Goal: Obtain resource: Obtain resource

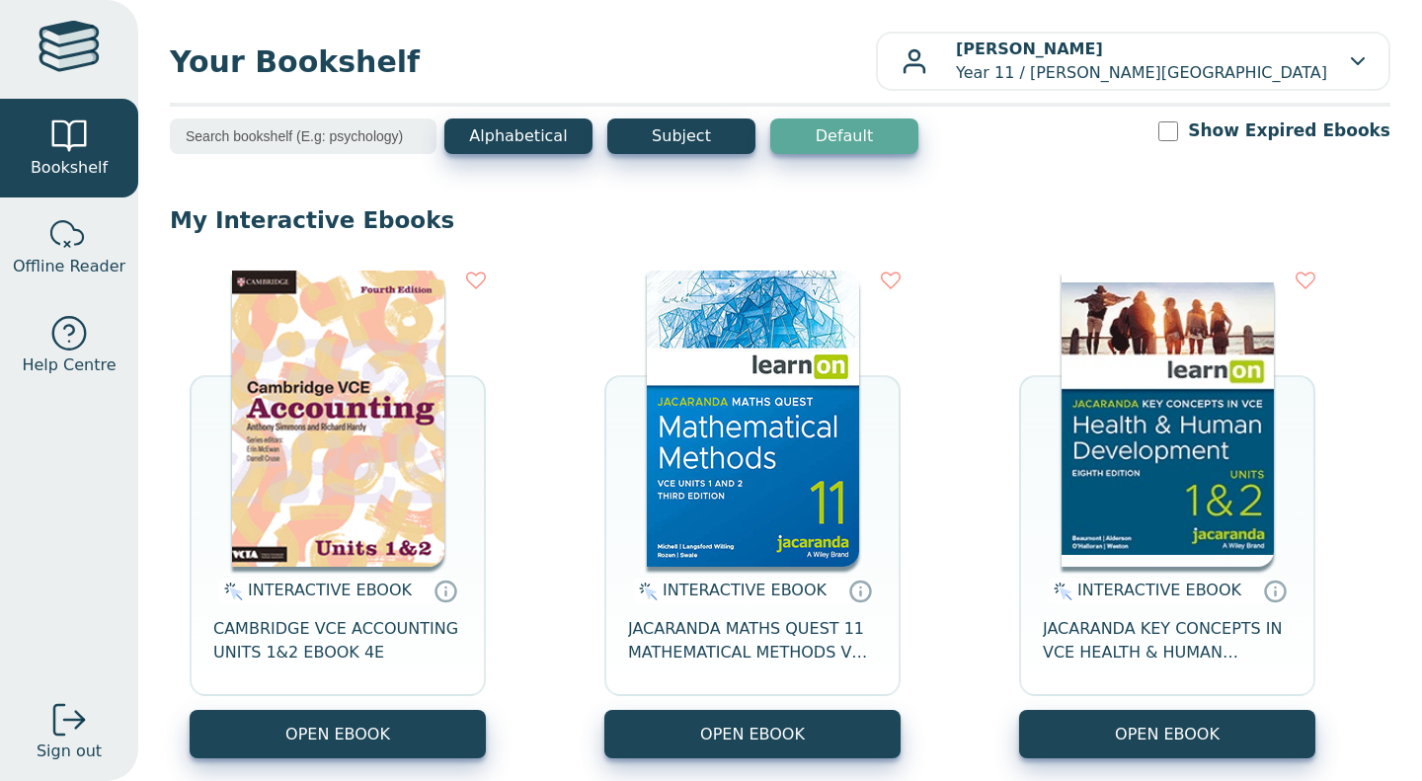
click at [323, 496] on img at bounding box center [338, 419] width 212 height 296
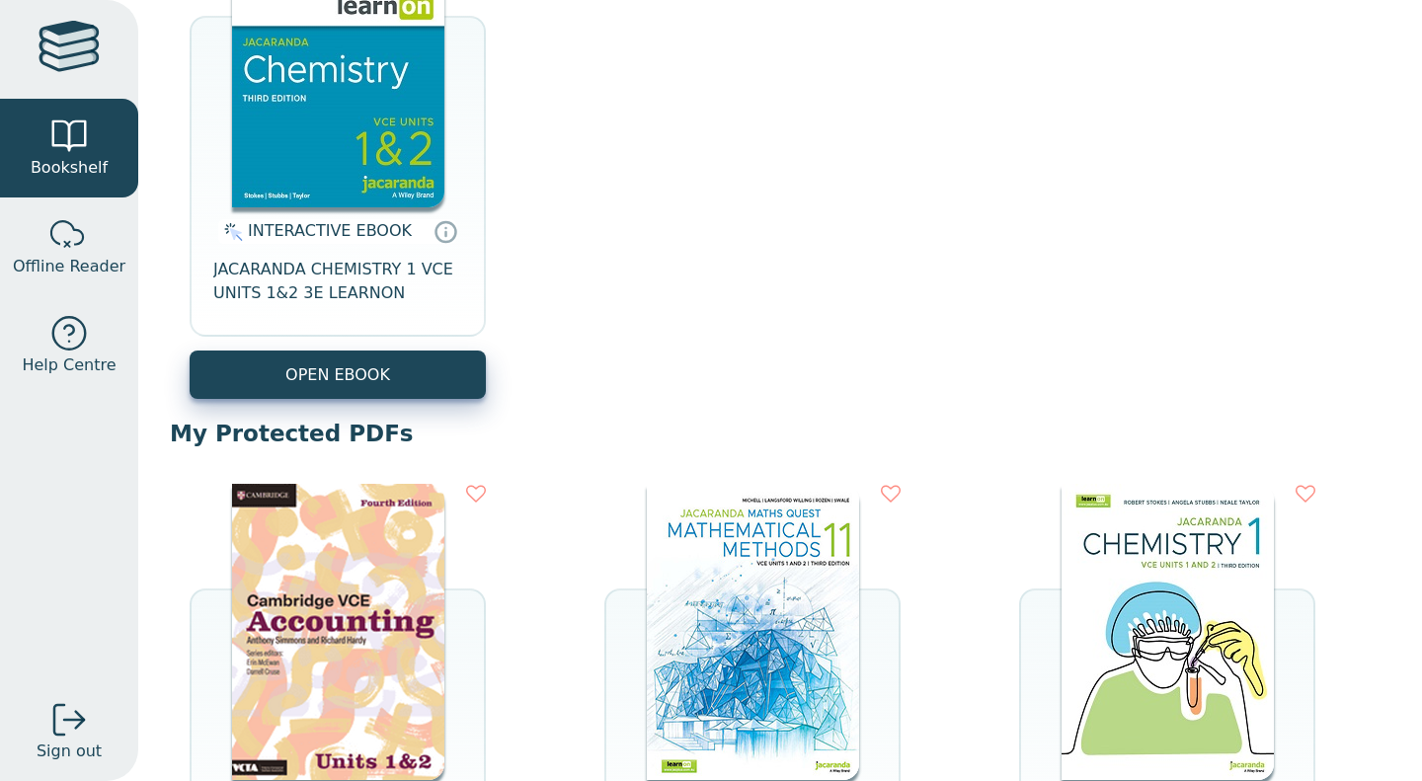
scroll to position [1302, 0]
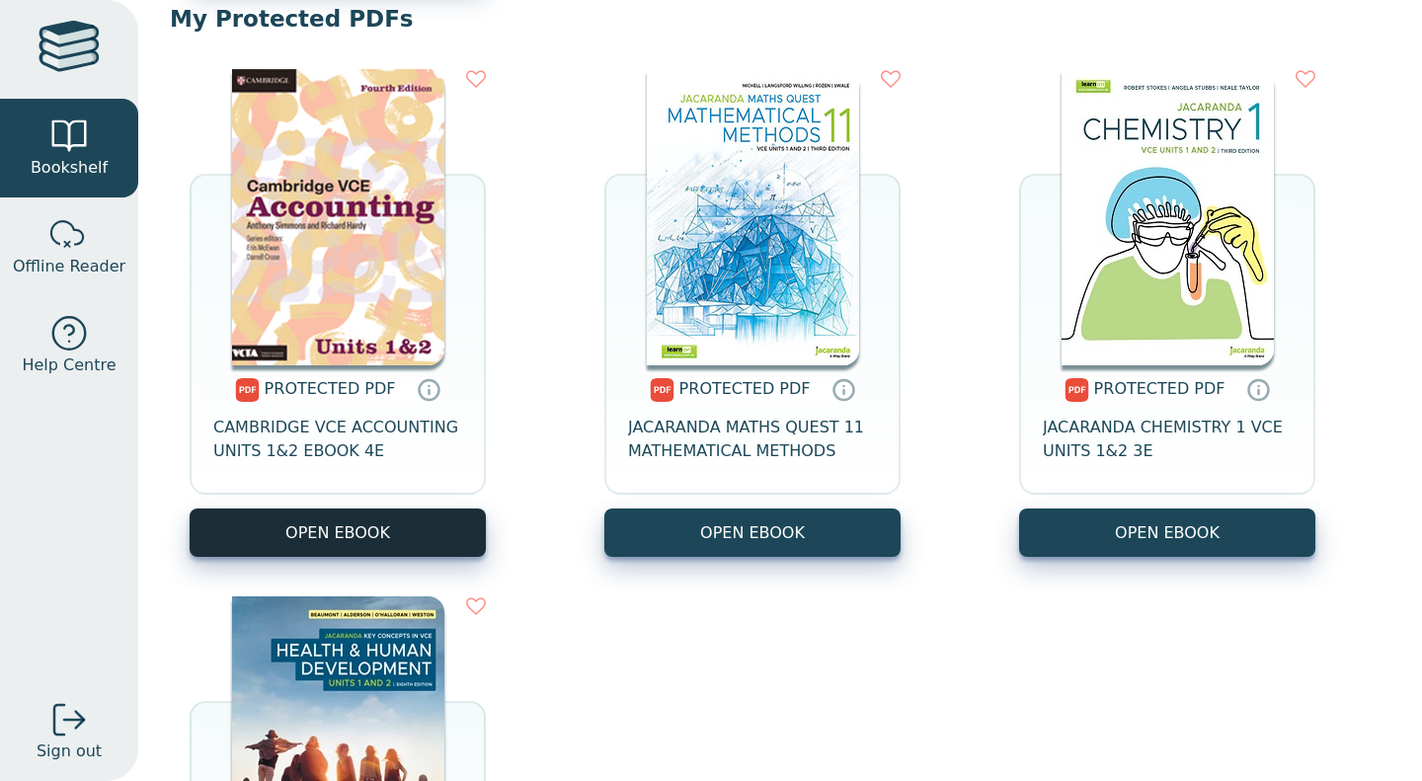
click at [403, 540] on link "OPEN EBOOK" at bounding box center [338, 533] width 296 height 48
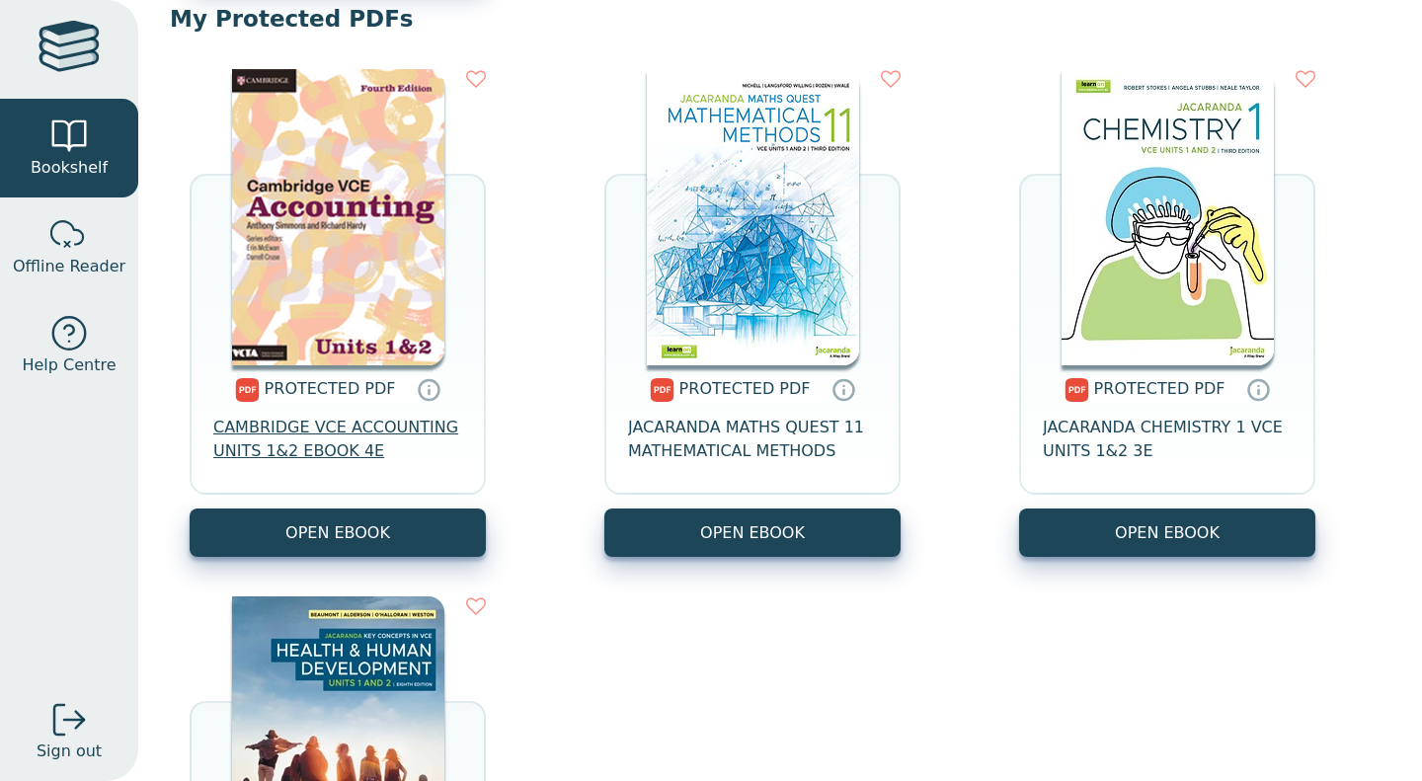
click at [351, 421] on span "CAMBRIDGE VCE ACCOUNTING UNITS 1&2 EBOOK 4E" at bounding box center [337, 439] width 249 height 47
drag, startPoint x: 341, startPoint y: 431, endPoint x: 318, endPoint y: 465, distance: 41.4
drag, startPoint x: 318, startPoint y: 465, endPoint x: 295, endPoint y: 448, distance: 28.2
click at [295, 448] on span "CAMBRIDGE VCE ACCOUNTING UNITS 1&2 EBOOK 4E" at bounding box center [337, 439] width 249 height 47
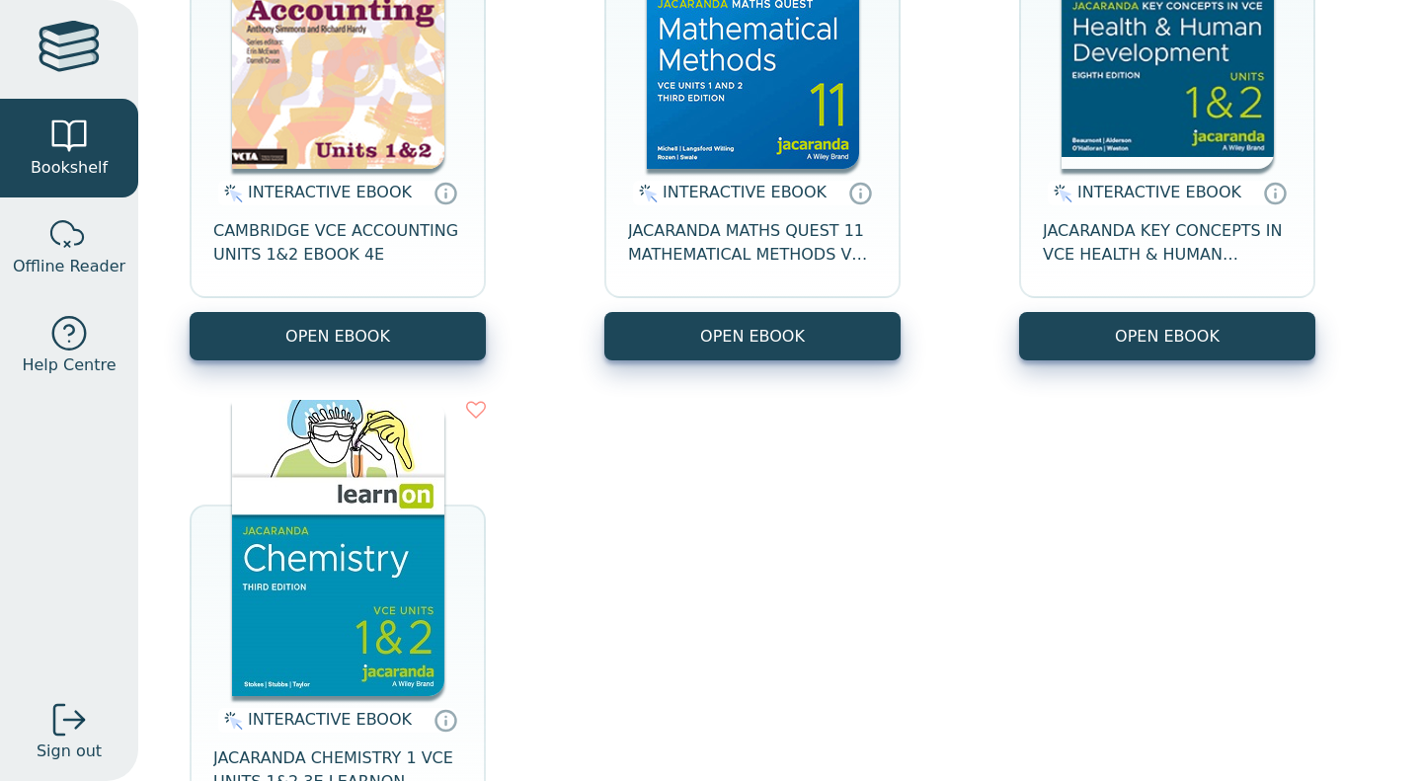
scroll to position [392, 0]
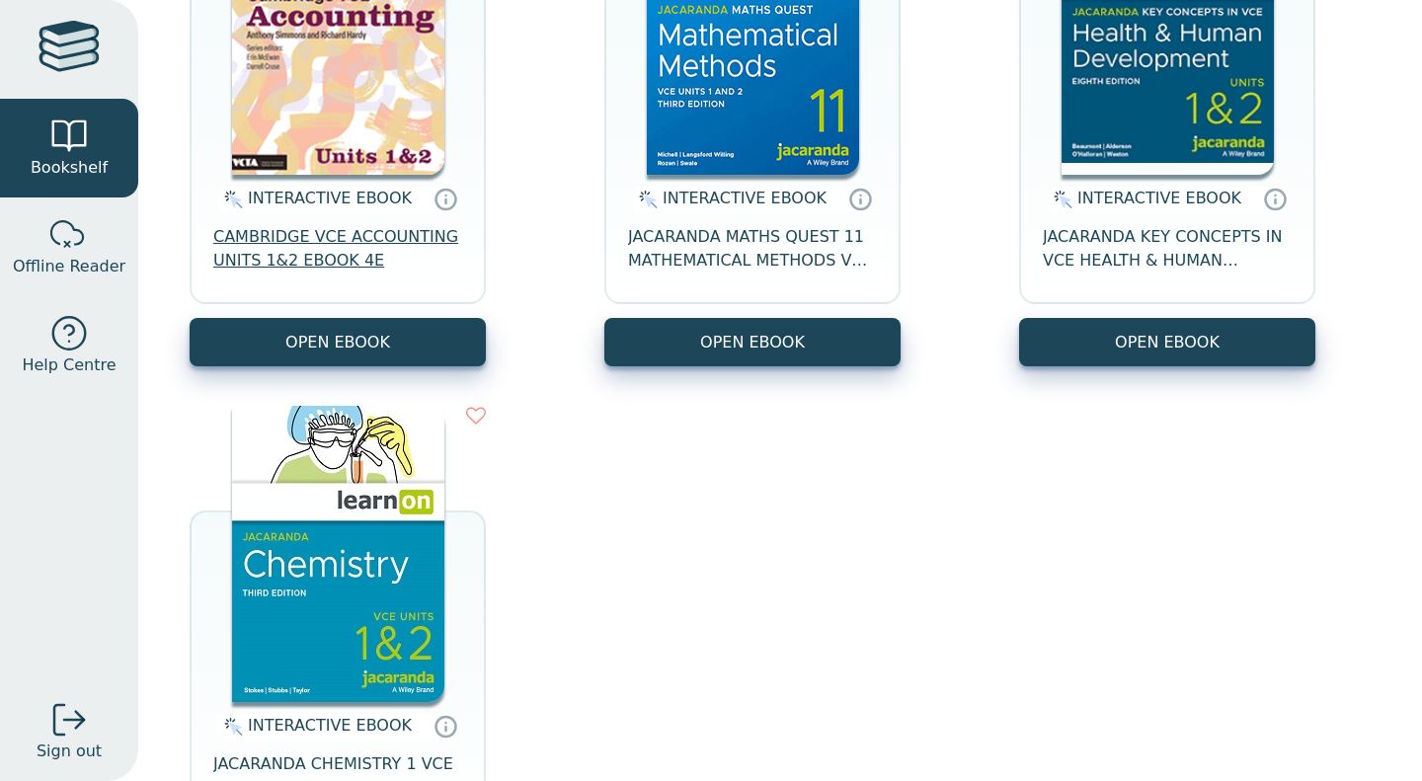
click at [331, 243] on span "CAMBRIDGE VCE ACCOUNTING UNITS 1&2 EBOOK 4E" at bounding box center [337, 248] width 249 height 47
click at [446, 203] on icon at bounding box center [446, 202] width 0 height 5
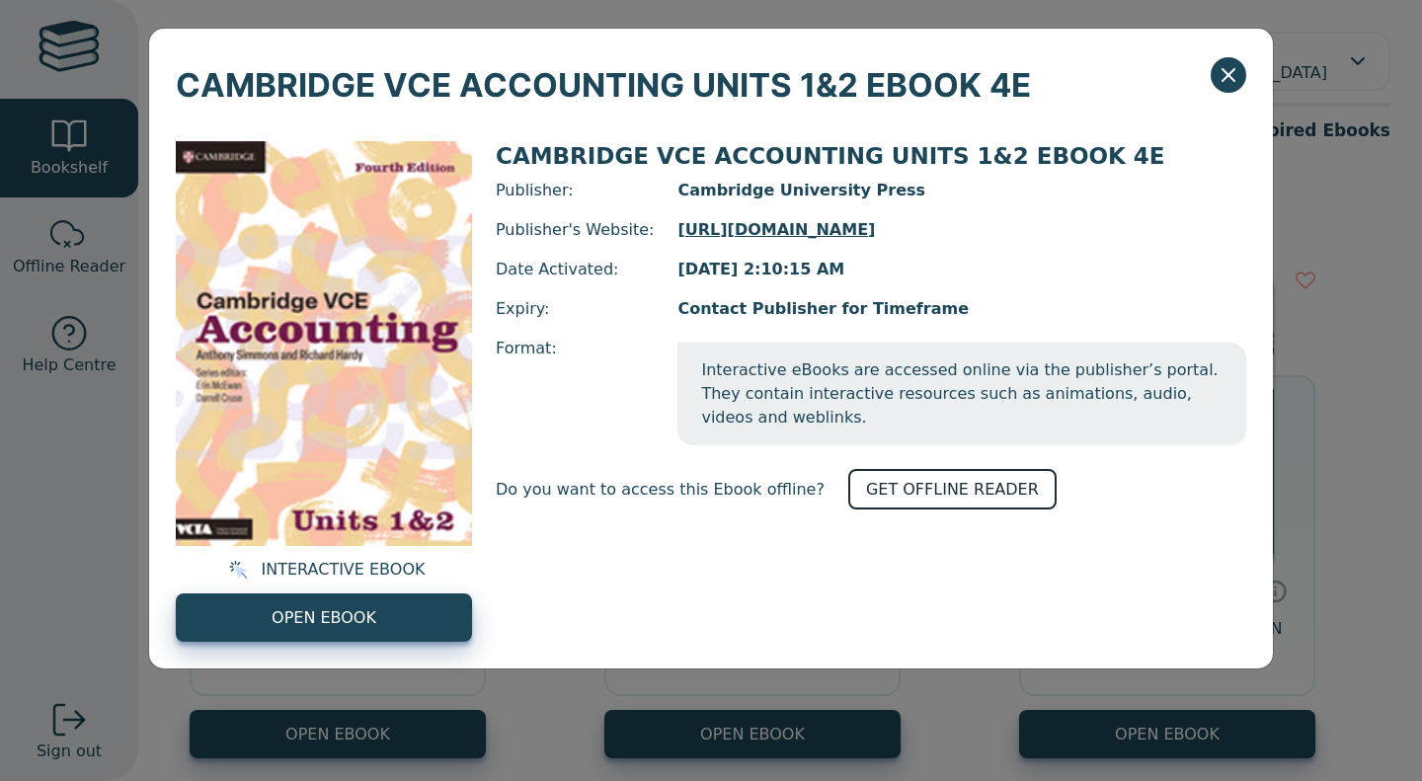
click at [930, 469] on link "GET OFFLINE READER" at bounding box center [952, 489] width 208 height 40
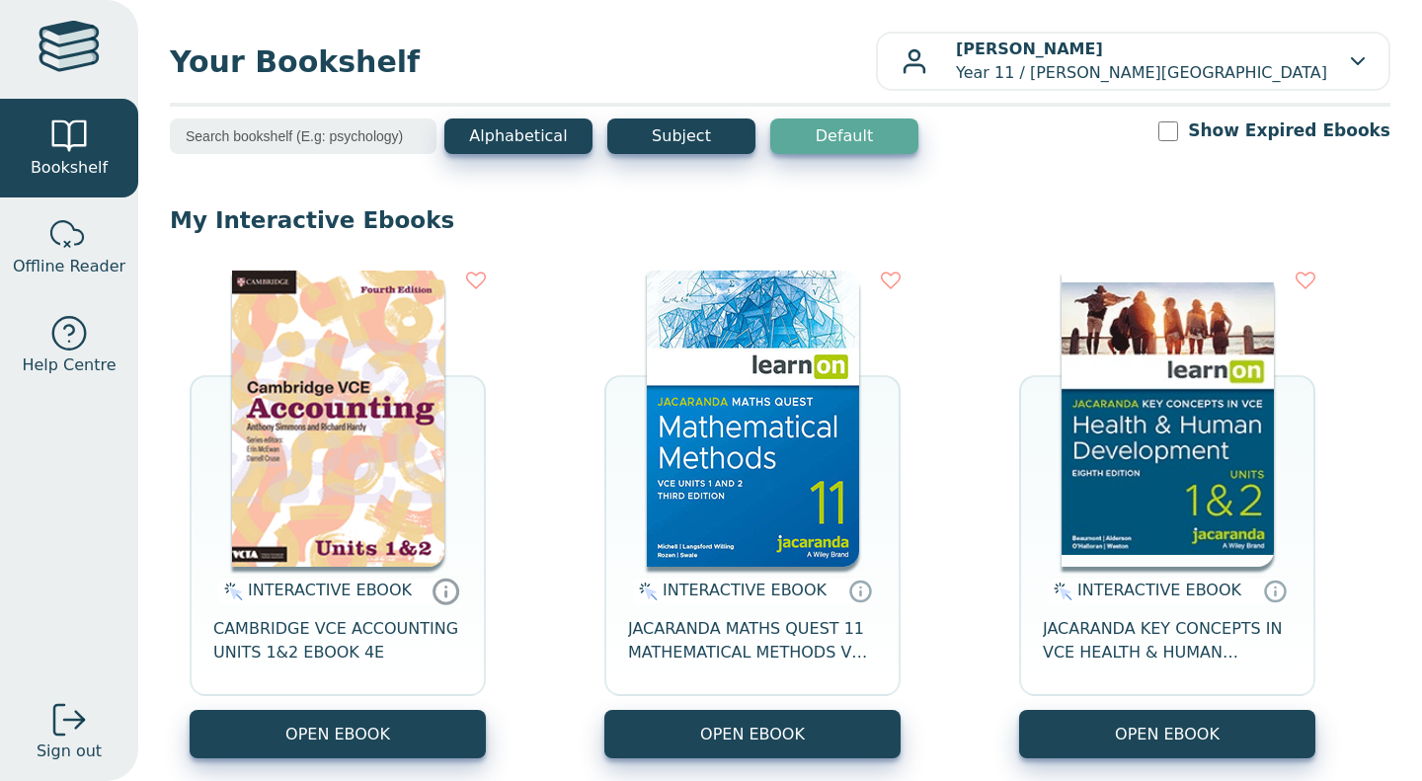
click at [432, 598] on icon at bounding box center [447, 591] width 30 height 29
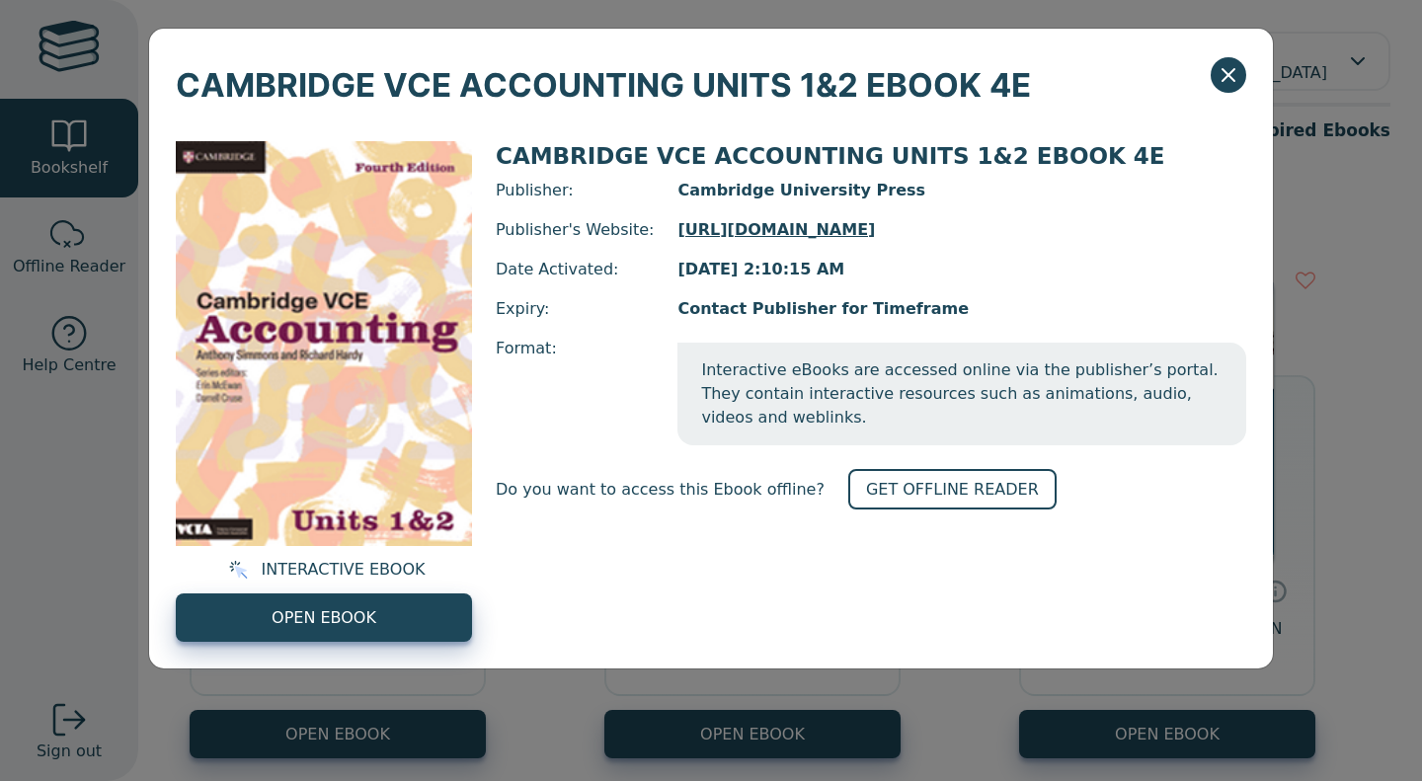
drag, startPoint x: 376, startPoint y: 524, endPoint x: 619, endPoint y: 555, distance: 244.9
click at [619, 555] on div "CAMBRIDGE VCE ACCOUNTING UNITS 1&2 EBOOK 4E Publisher: Cambridge University Pre…" at bounding box center [871, 391] width 751 height 501
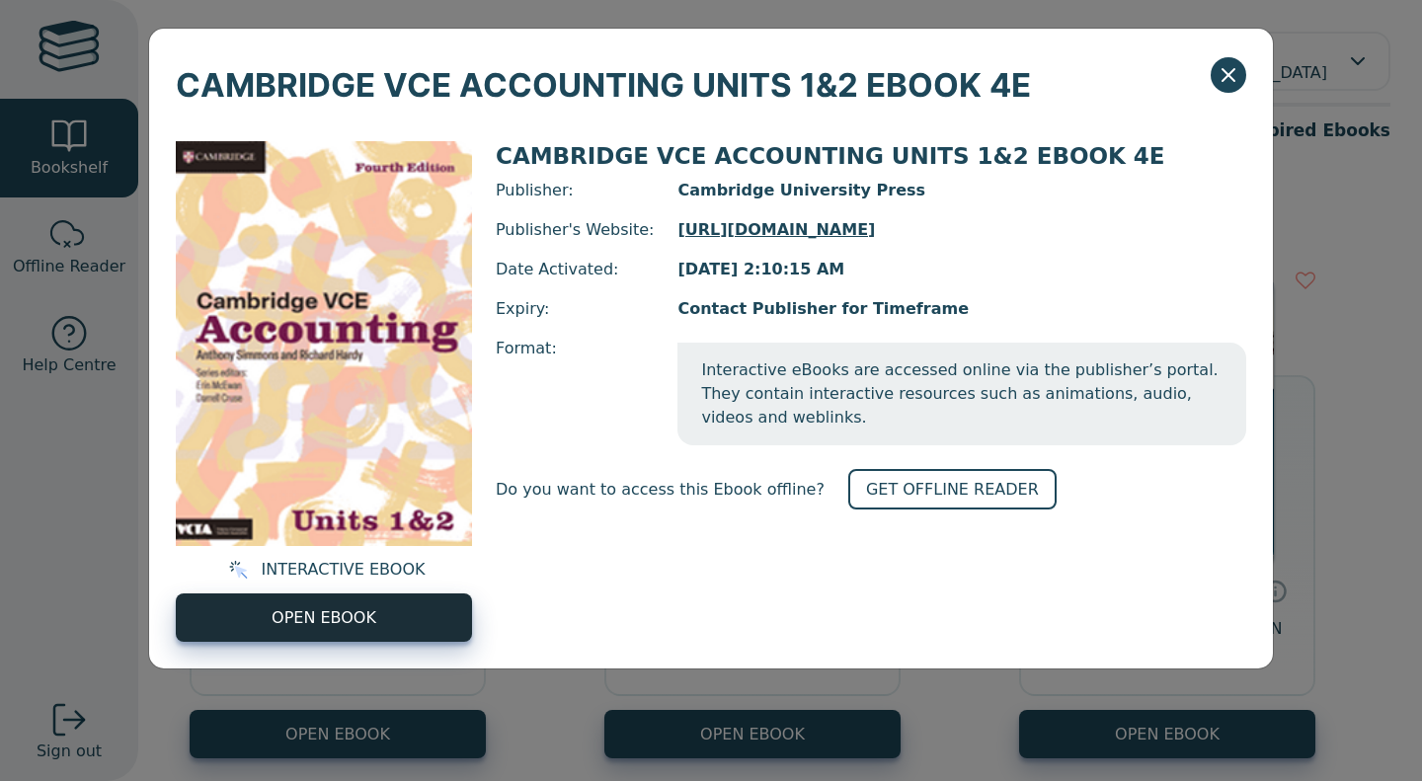
click at [284, 625] on span "OPEN EBOOK" at bounding box center [324, 618] width 105 height 24
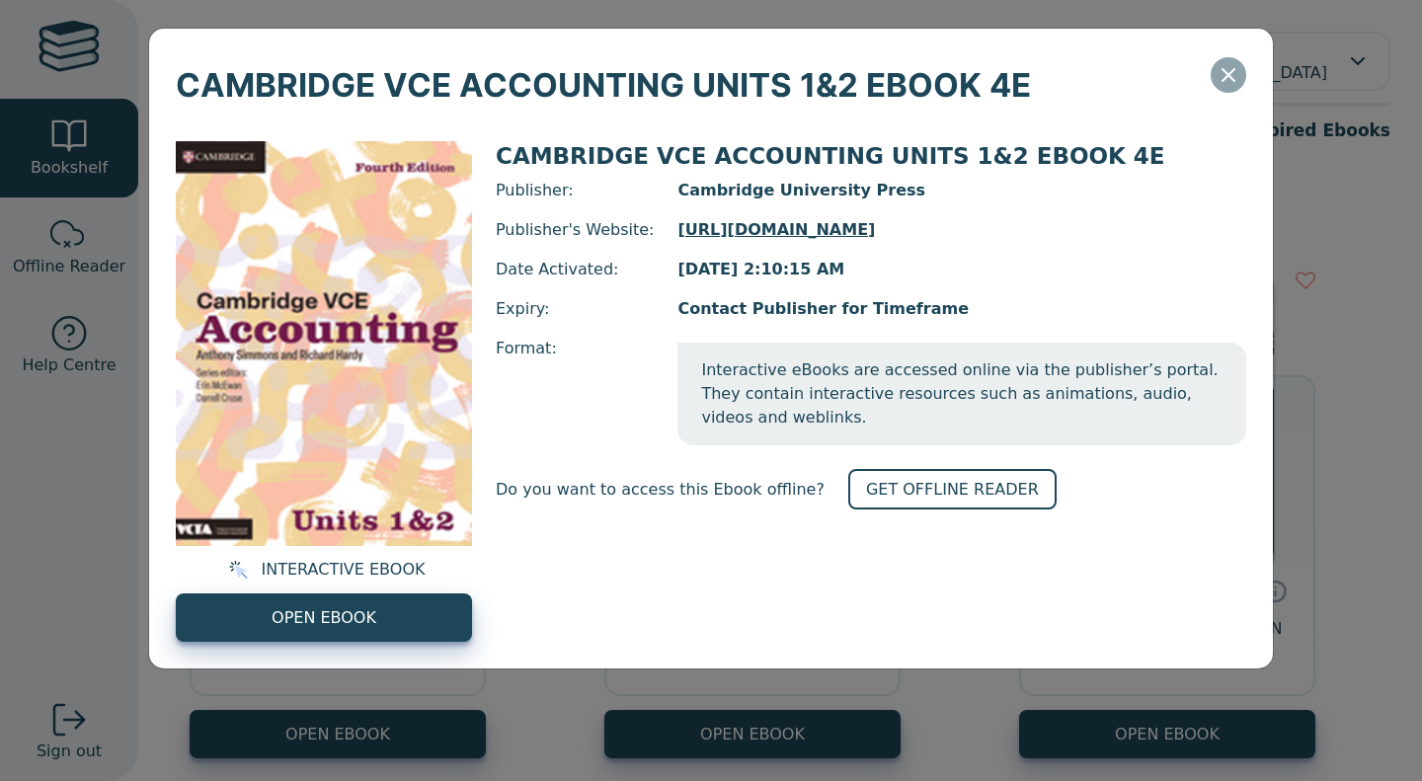
click at [1217, 72] on icon "Close" at bounding box center [1229, 75] width 24 height 24
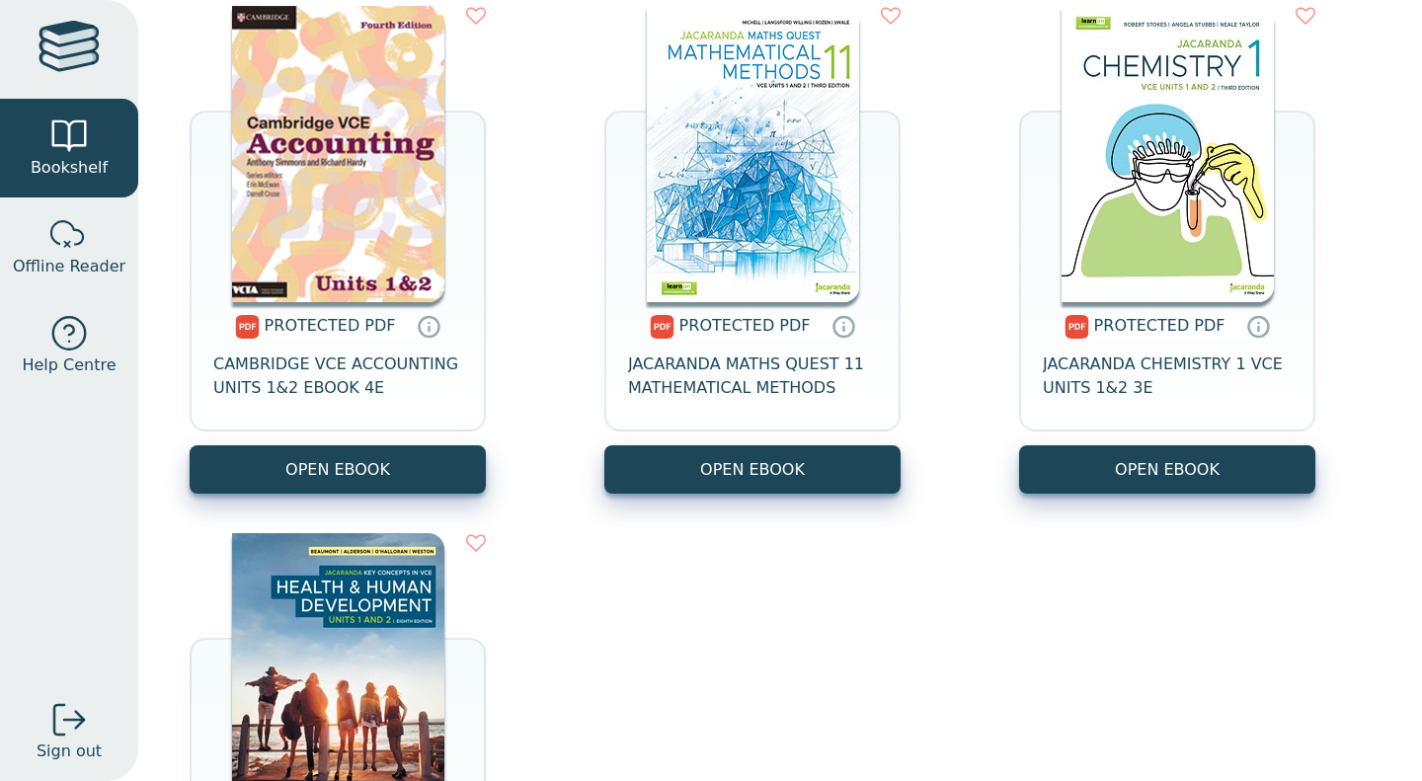
scroll to position [1304, 0]
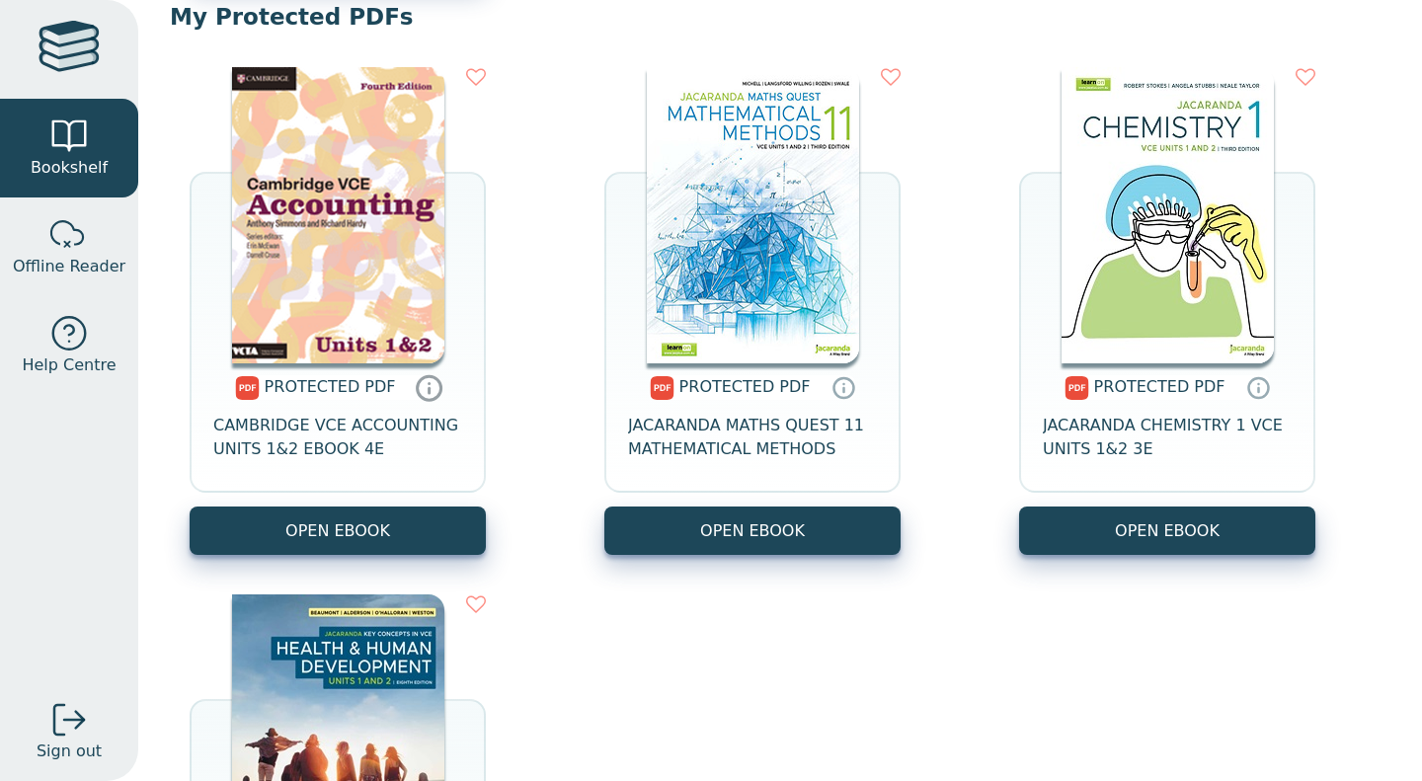
click at [430, 393] on icon at bounding box center [430, 390] width 0 height 5
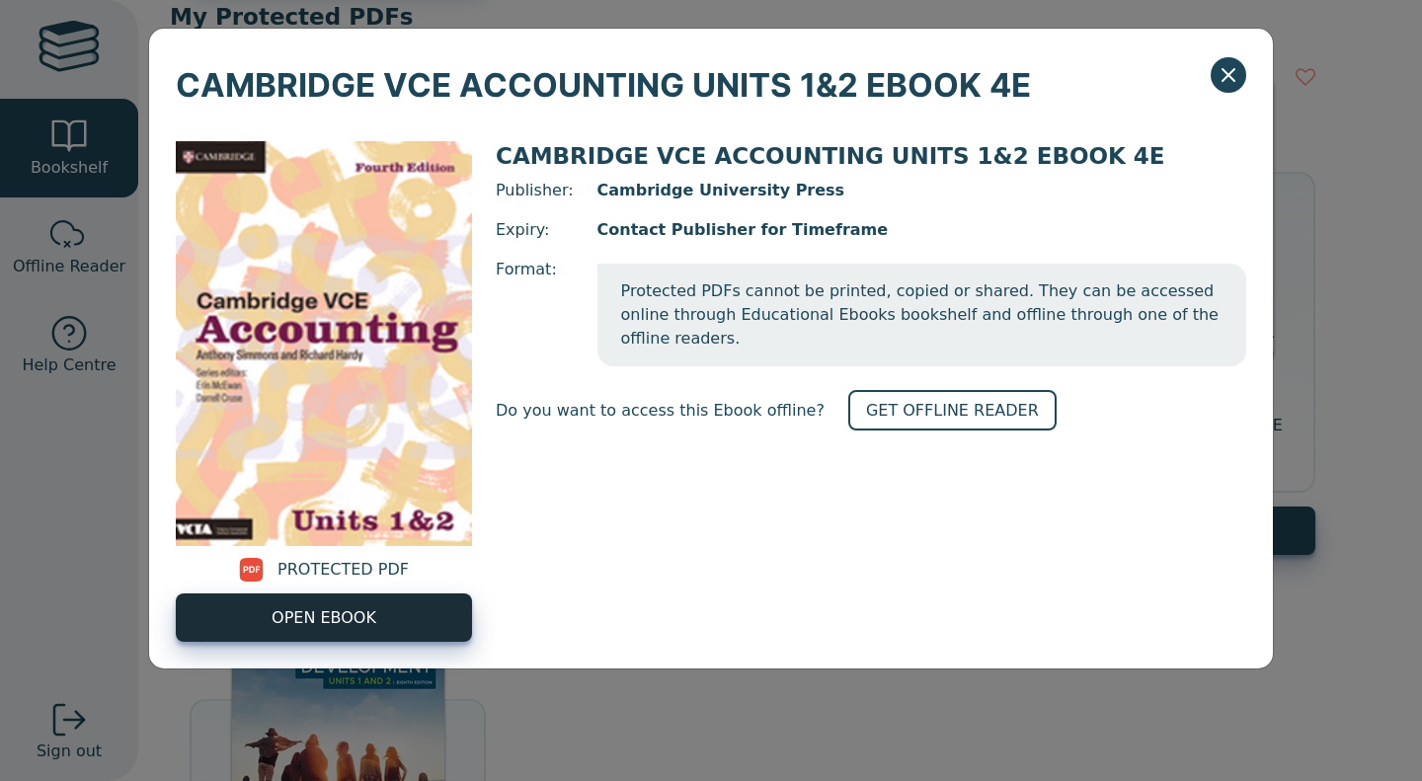
click at [352, 618] on span "OPEN EBOOK" at bounding box center [324, 618] width 105 height 24
click at [357, 629] on span "OPEN EBOOK" at bounding box center [324, 618] width 105 height 24
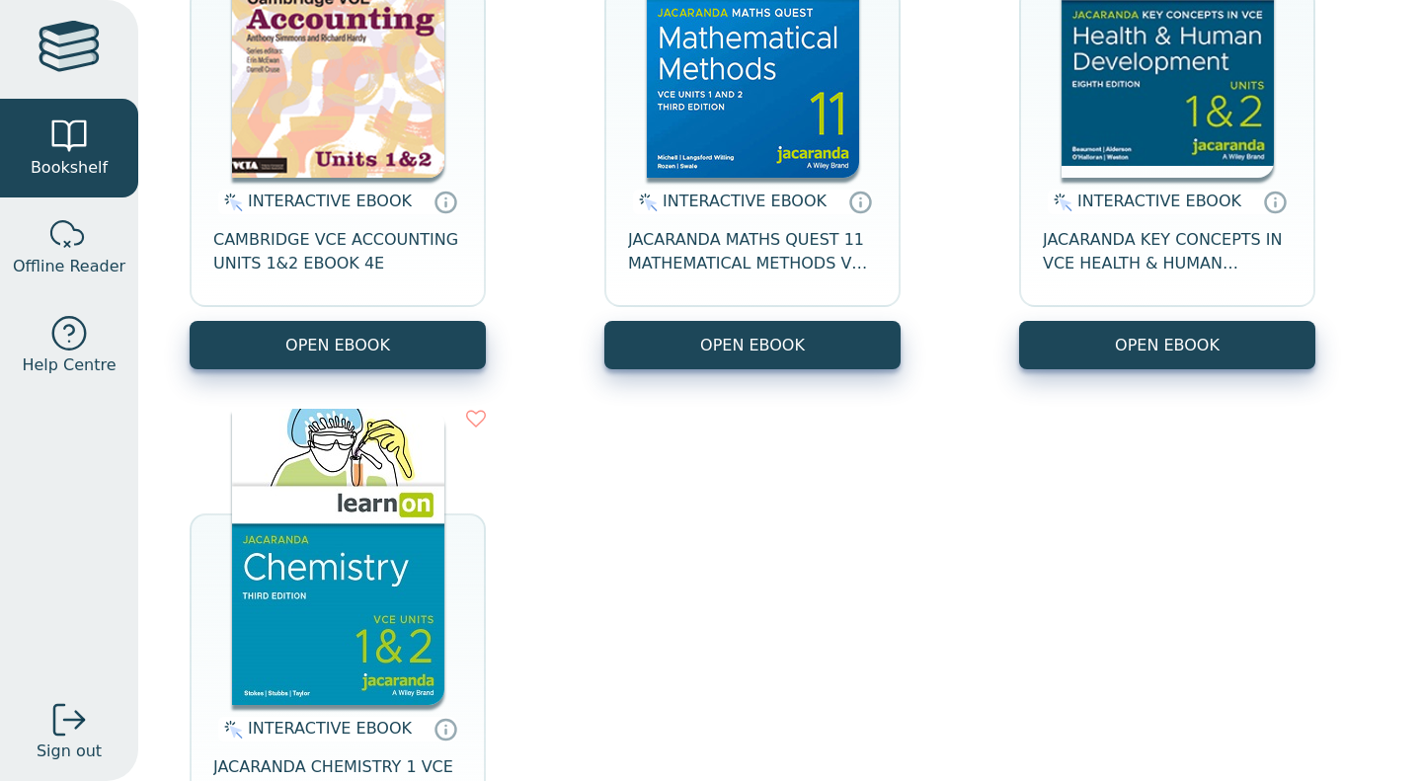
scroll to position [384, 0]
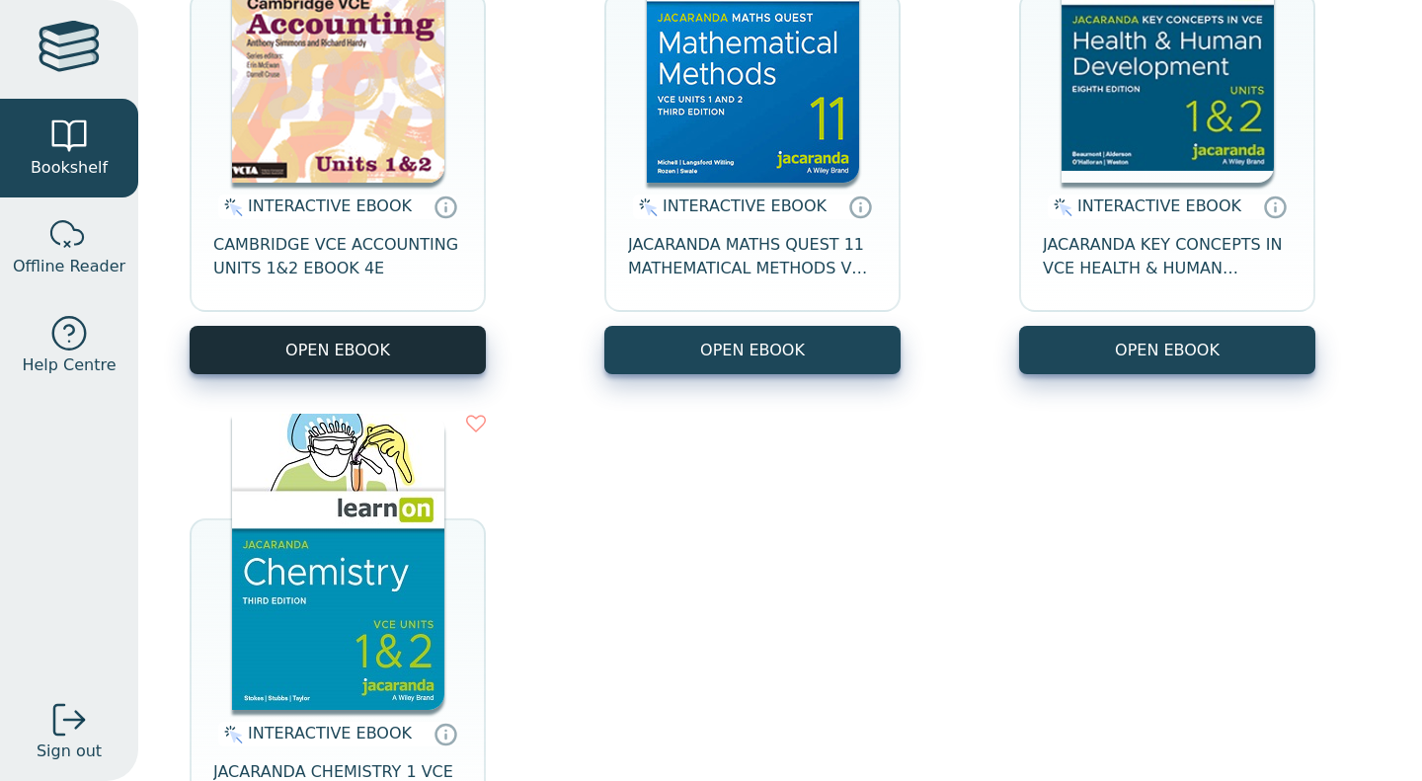
click at [358, 348] on button "OPEN EBOOK" at bounding box center [338, 350] width 296 height 48
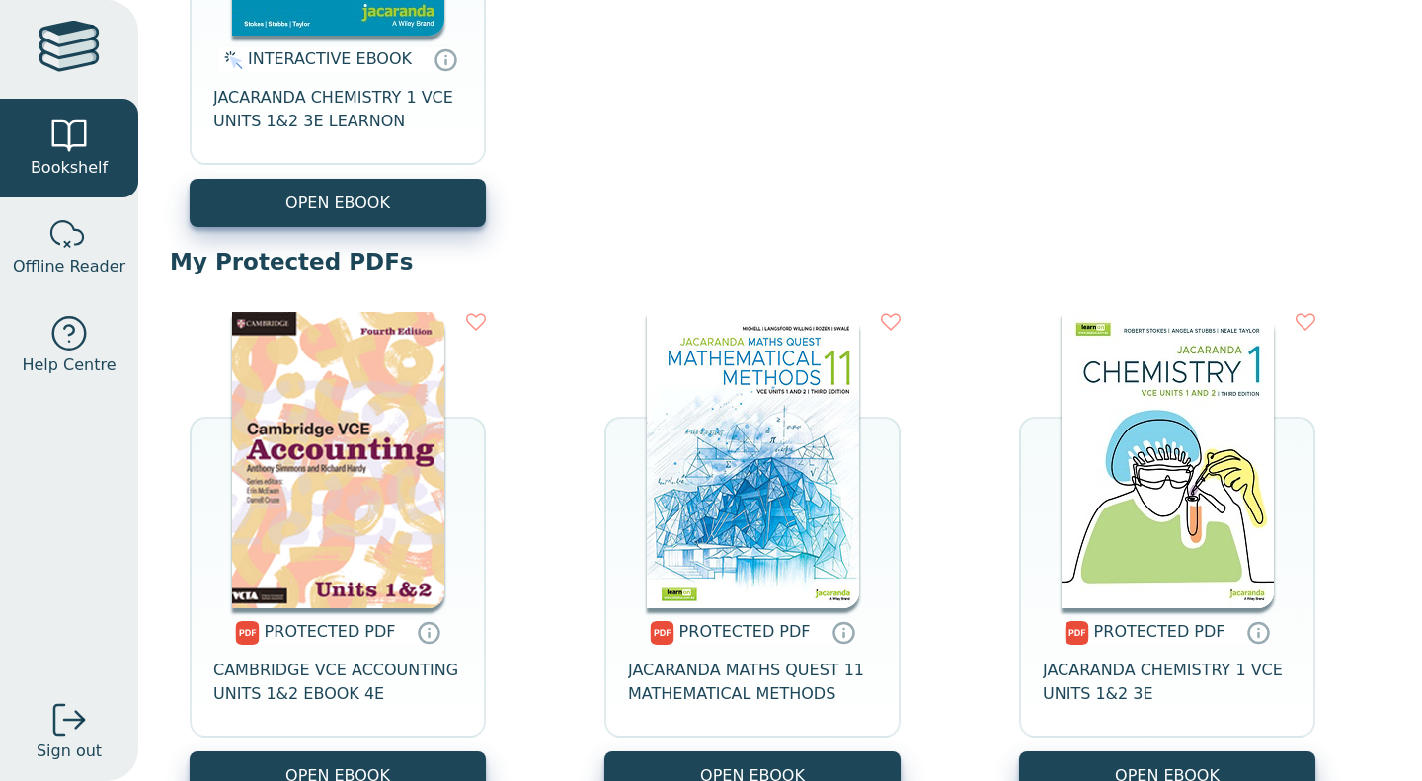
scroll to position [1116, 0]
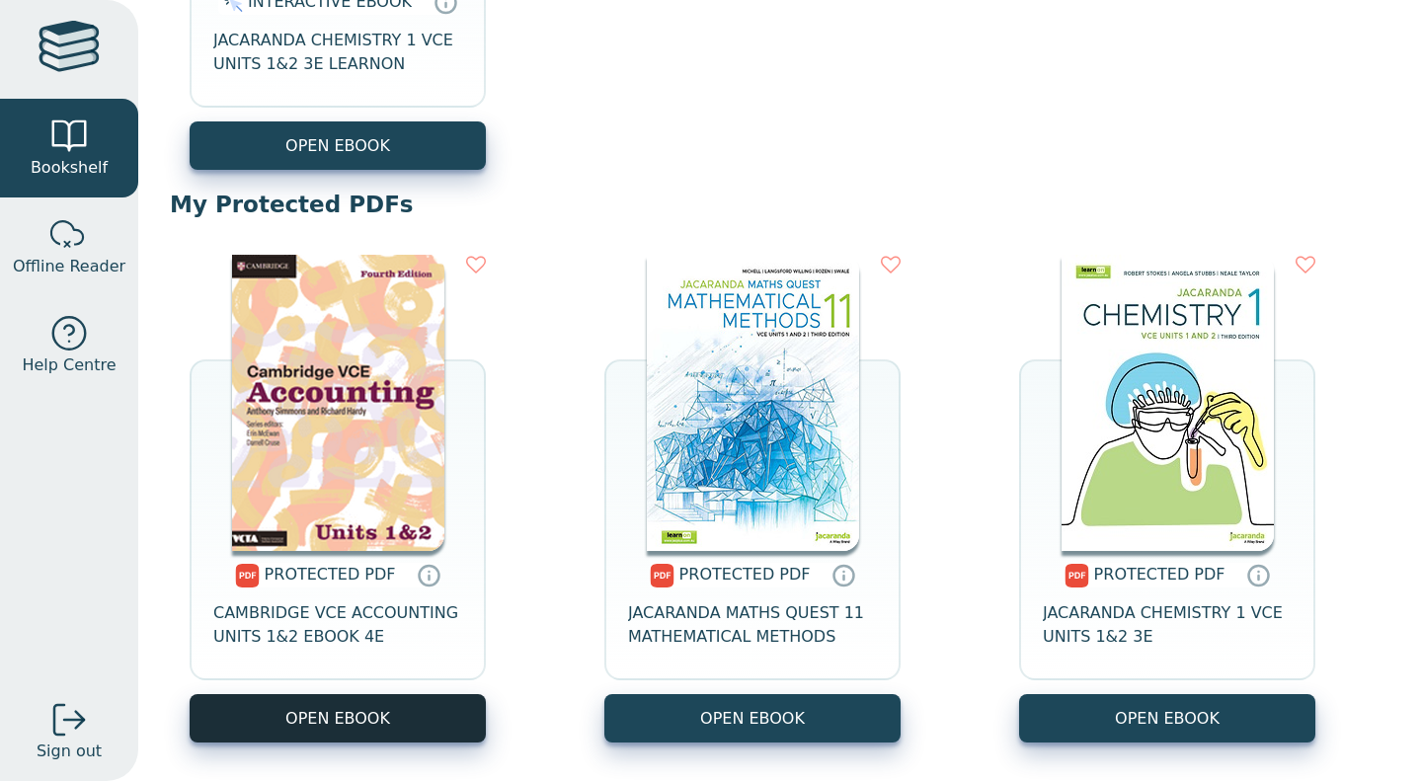
click at [355, 712] on link "OPEN EBOOK" at bounding box center [338, 718] width 296 height 48
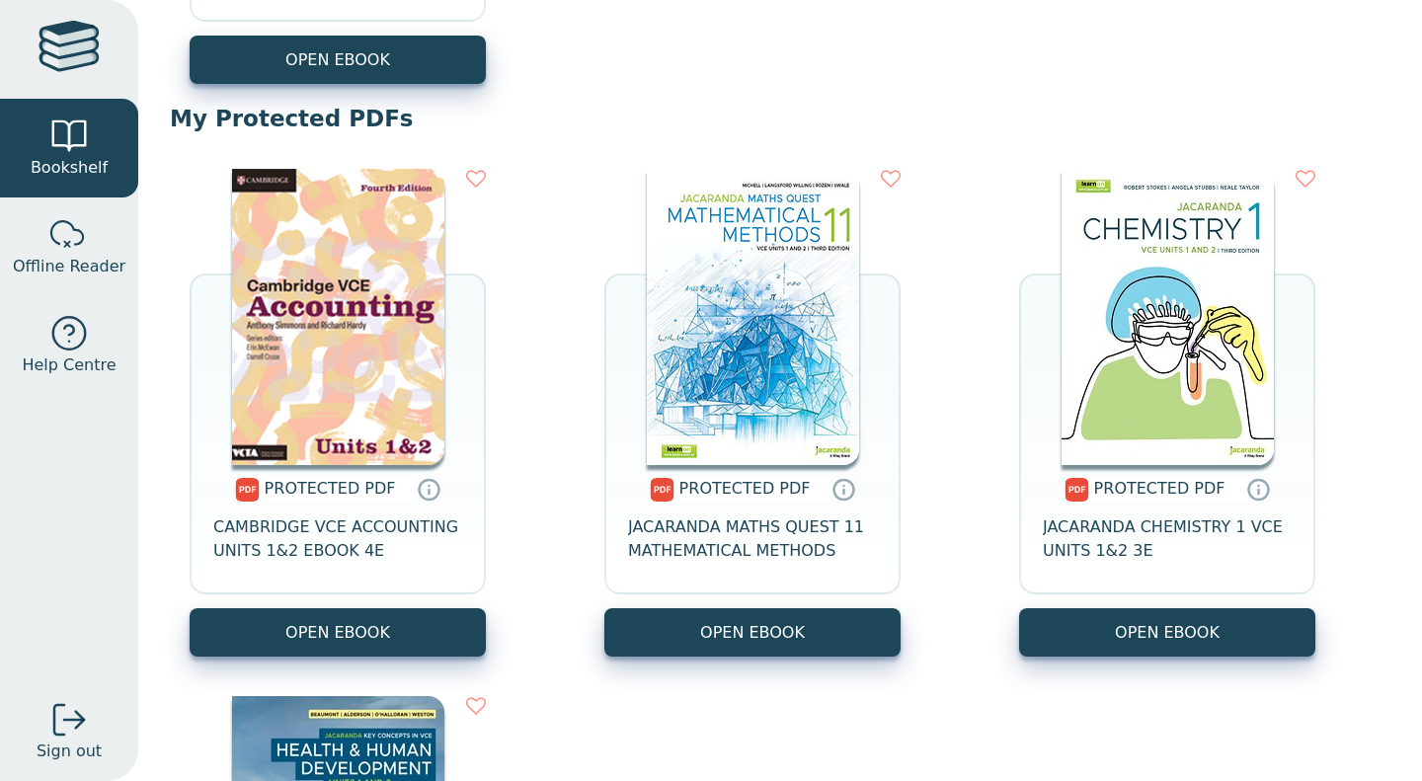
scroll to position [1245, 0]
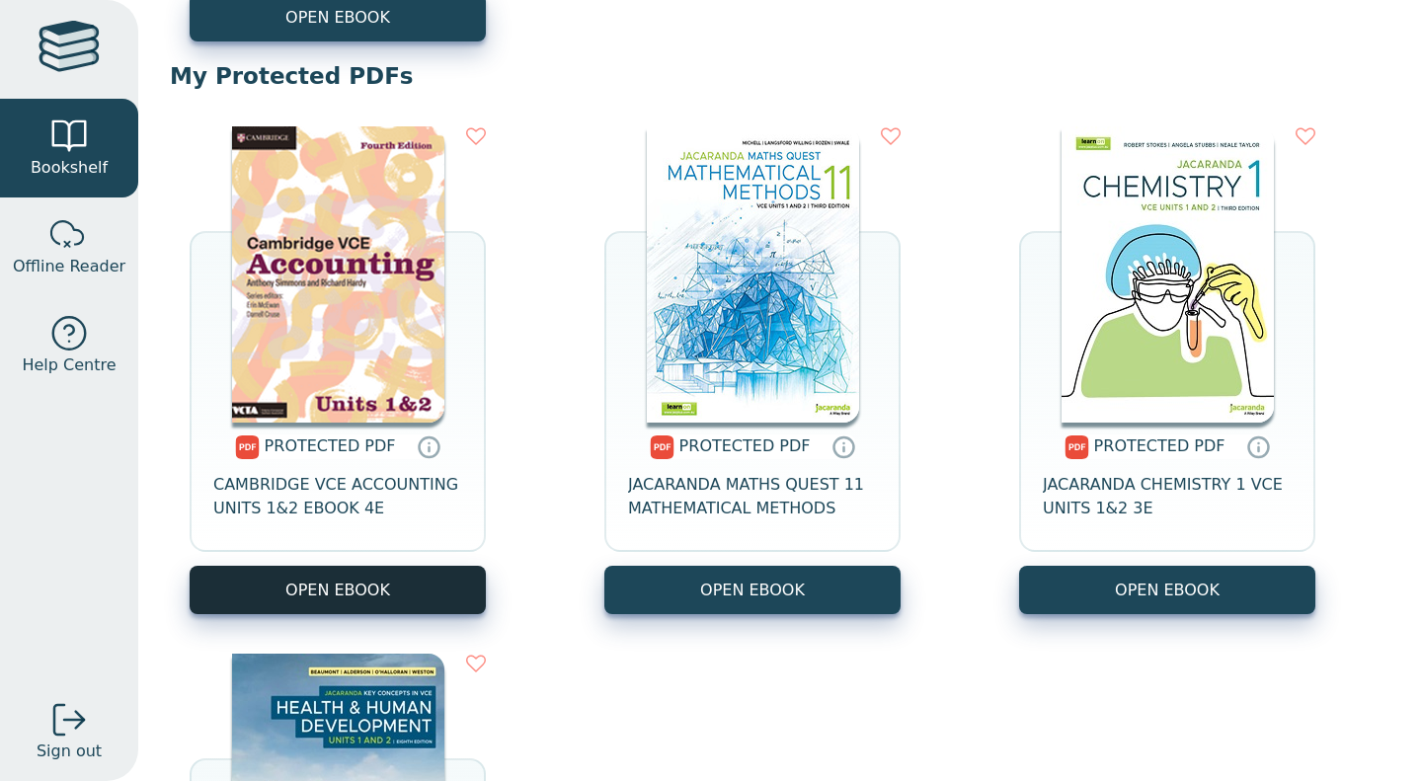
click at [369, 585] on link "OPEN EBOOK" at bounding box center [338, 590] width 296 height 48
